Goal: Entertainment & Leisure: Consume media (video, audio)

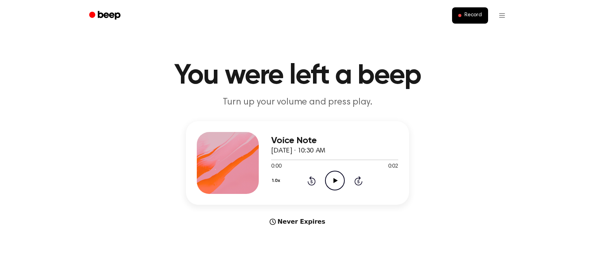
click at [326, 172] on icon "Play Audio" at bounding box center [335, 181] width 20 height 20
click at [336, 187] on icon "Pause Audio" at bounding box center [335, 181] width 20 height 20
click at [336, 187] on icon "Play Audio" at bounding box center [335, 181] width 20 height 20
click at [331, 176] on icon "Play Audio" at bounding box center [335, 181] width 20 height 20
click at [324, 167] on div "0:00 0:02" at bounding box center [334, 167] width 127 height 8
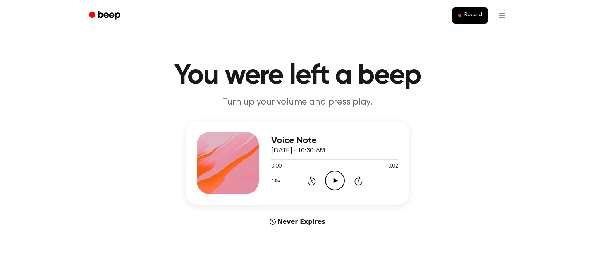
click at [328, 172] on icon "Play Audio" at bounding box center [335, 181] width 20 height 20
click at [340, 181] on icon "Play Audio" at bounding box center [335, 181] width 20 height 20
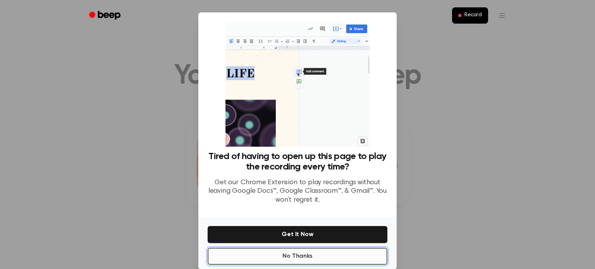
click at [358, 262] on button "No Thanks" at bounding box center [298, 256] width 180 height 17
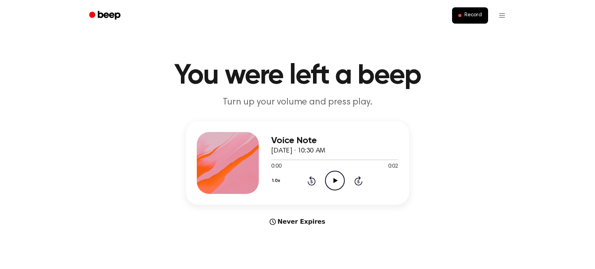
click at [337, 174] on icon "Play Audio" at bounding box center [335, 181] width 20 height 20
click at [329, 182] on icon "Play Audio" at bounding box center [335, 181] width 20 height 20
